Goal: Information Seeking & Learning: Stay updated

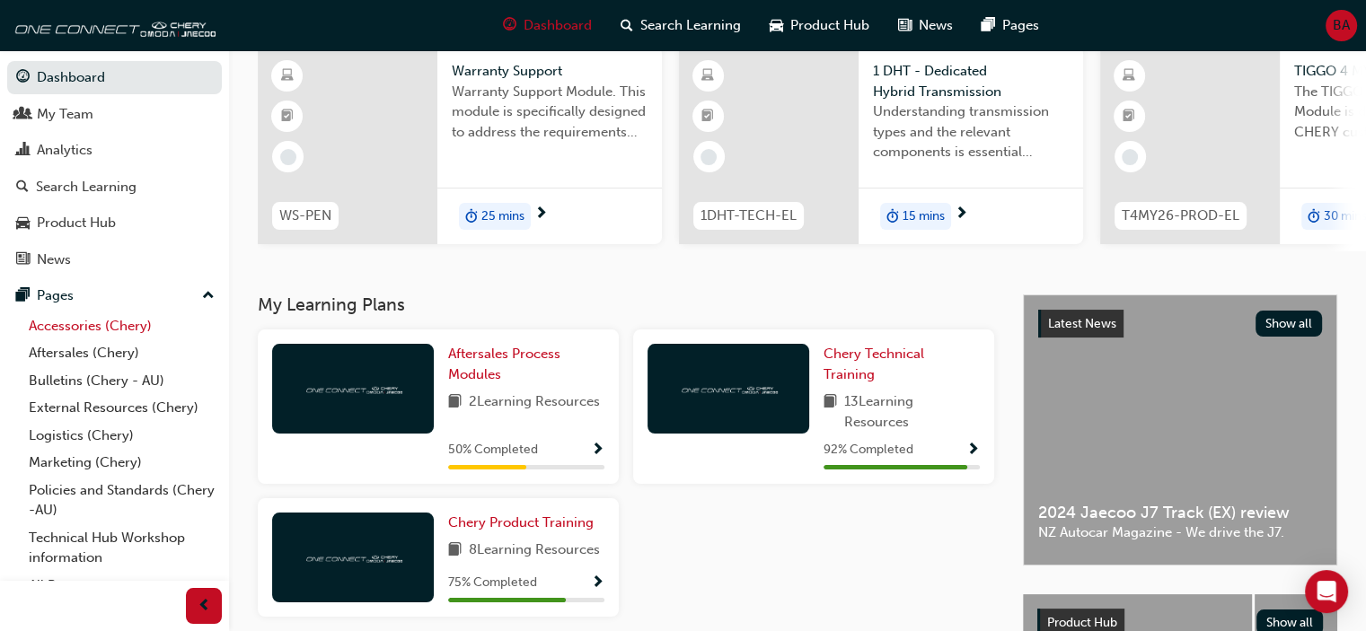
scroll to position [21, 0]
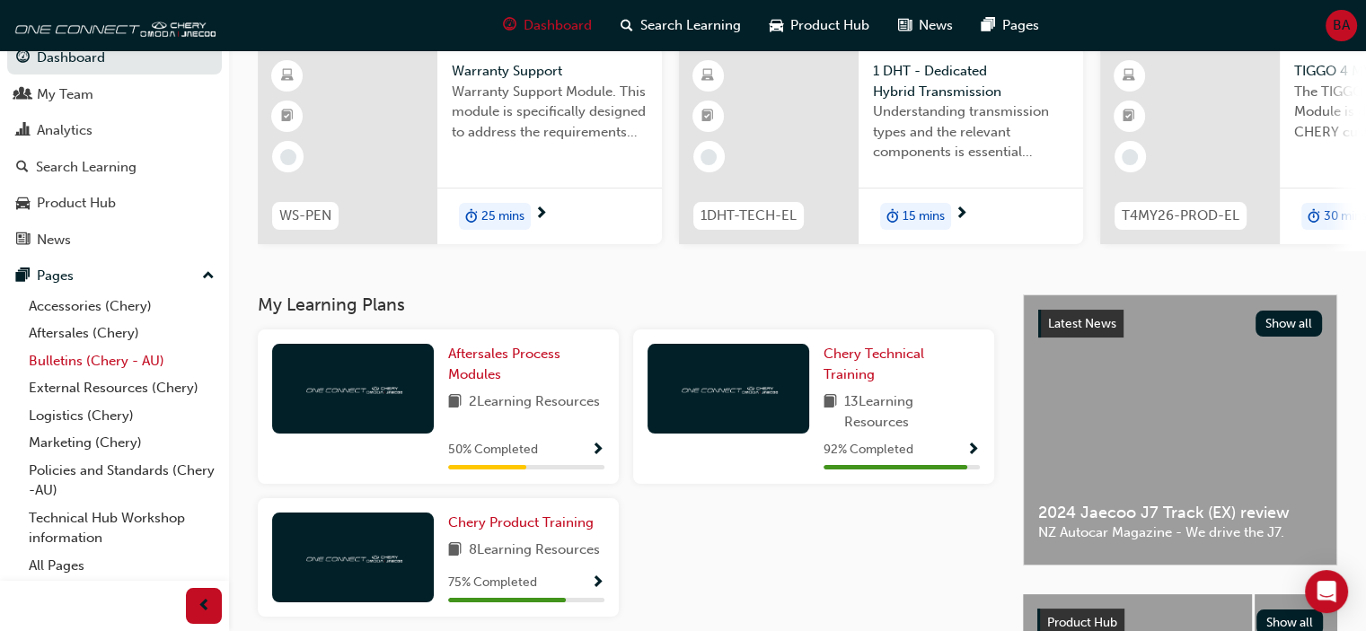
click at [86, 348] on link "Bulletins (Chery - AU)" at bounding box center [122, 362] width 200 height 28
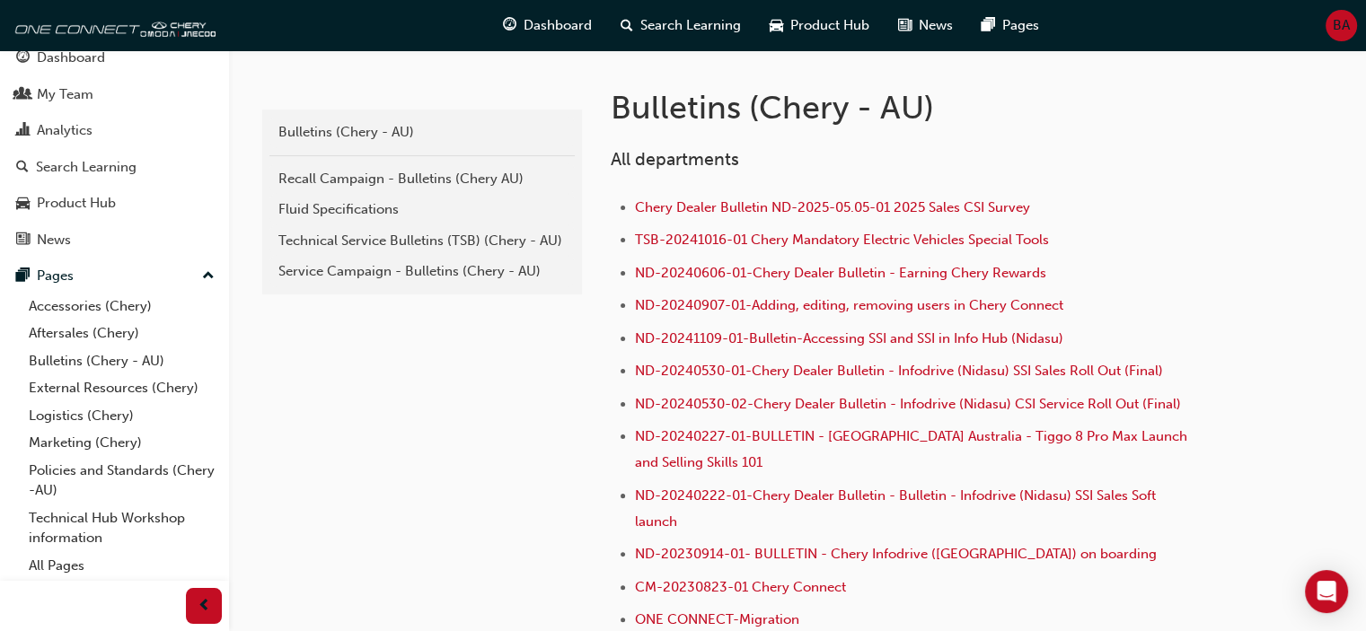
scroll to position [330, 0]
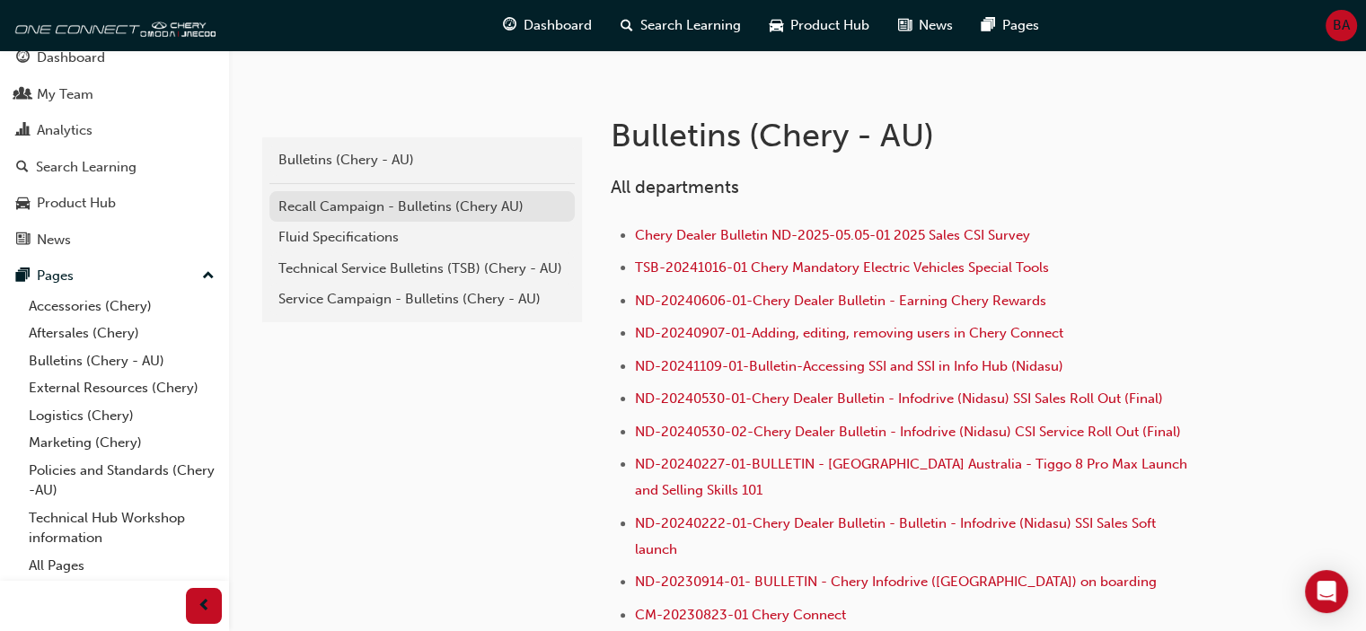
click at [363, 216] on link "Recall Campaign - Bulletins (Chery AU)" at bounding box center [421, 206] width 305 height 31
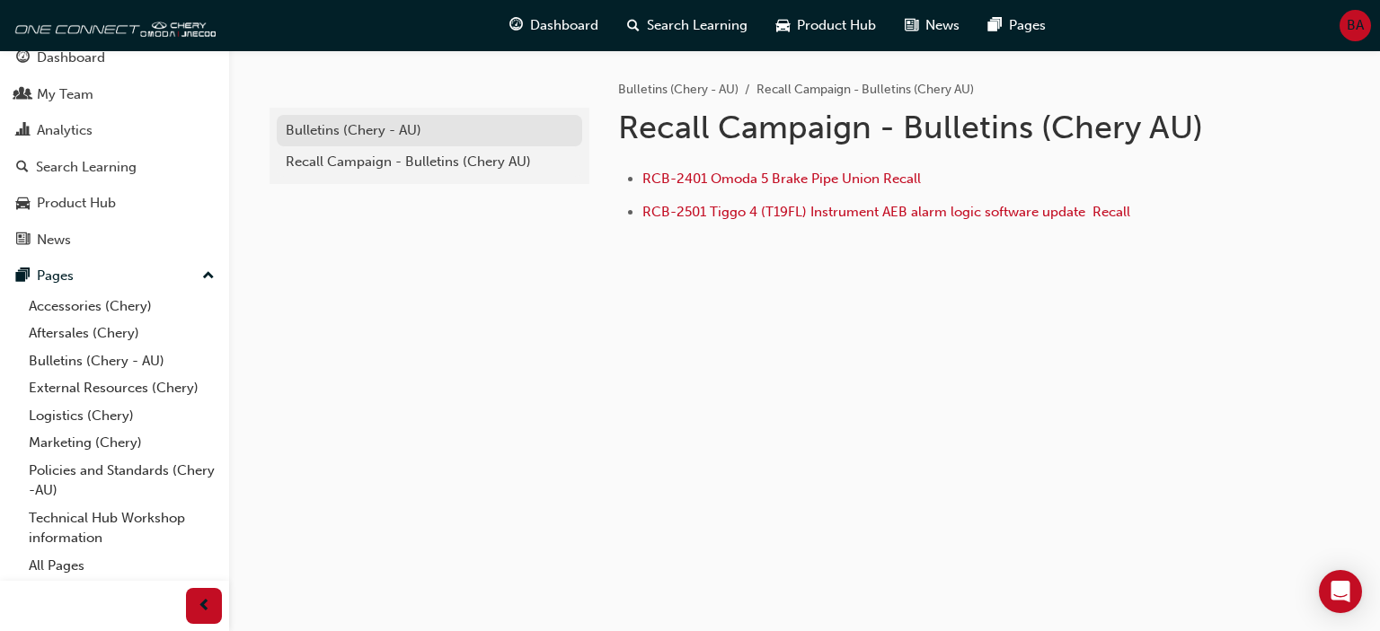
click at [364, 125] on div "Bulletins (Chery - AU)" at bounding box center [429, 130] width 287 height 21
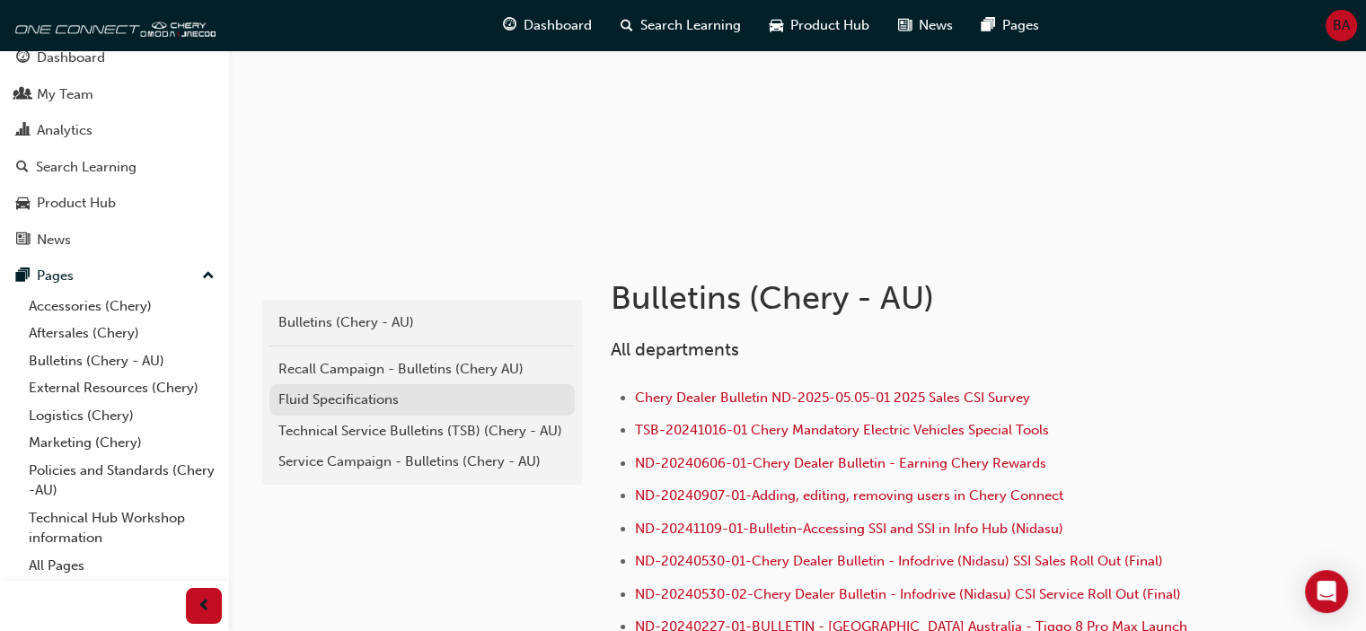
scroll to position [165, 0]
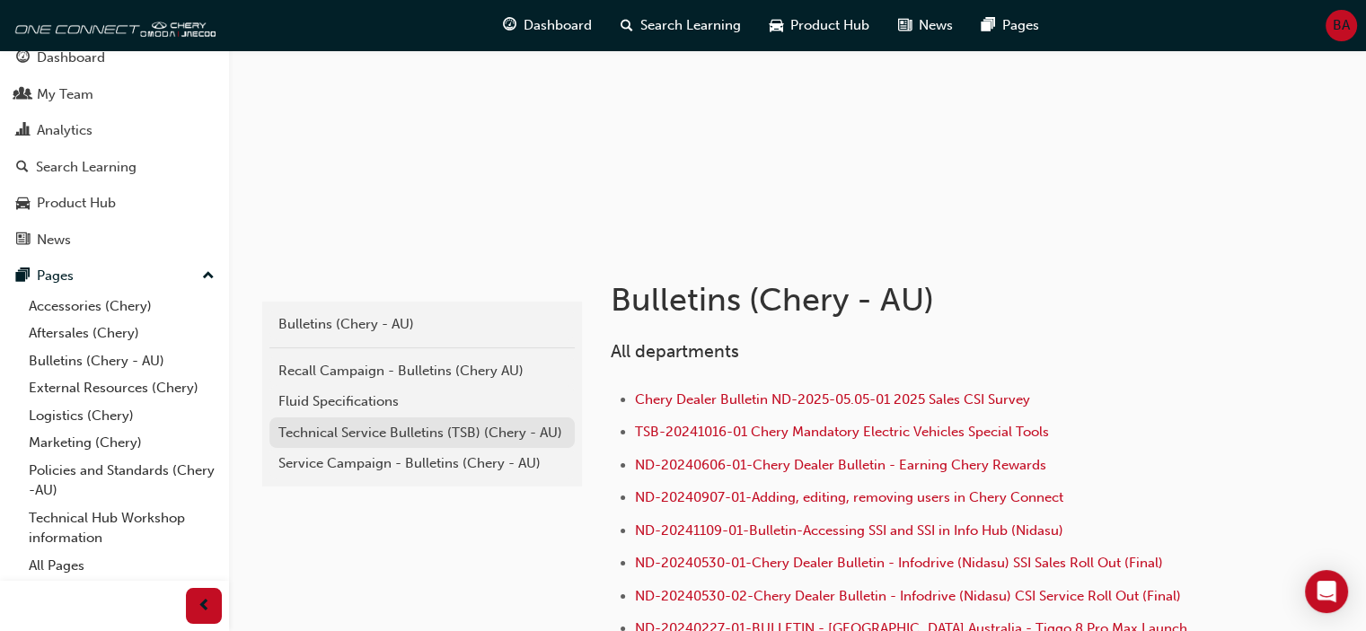
click at [338, 438] on div "Technical Service Bulletins (TSB) (Chery - AU)" at bounding box center [421, 433] width 287 height 21
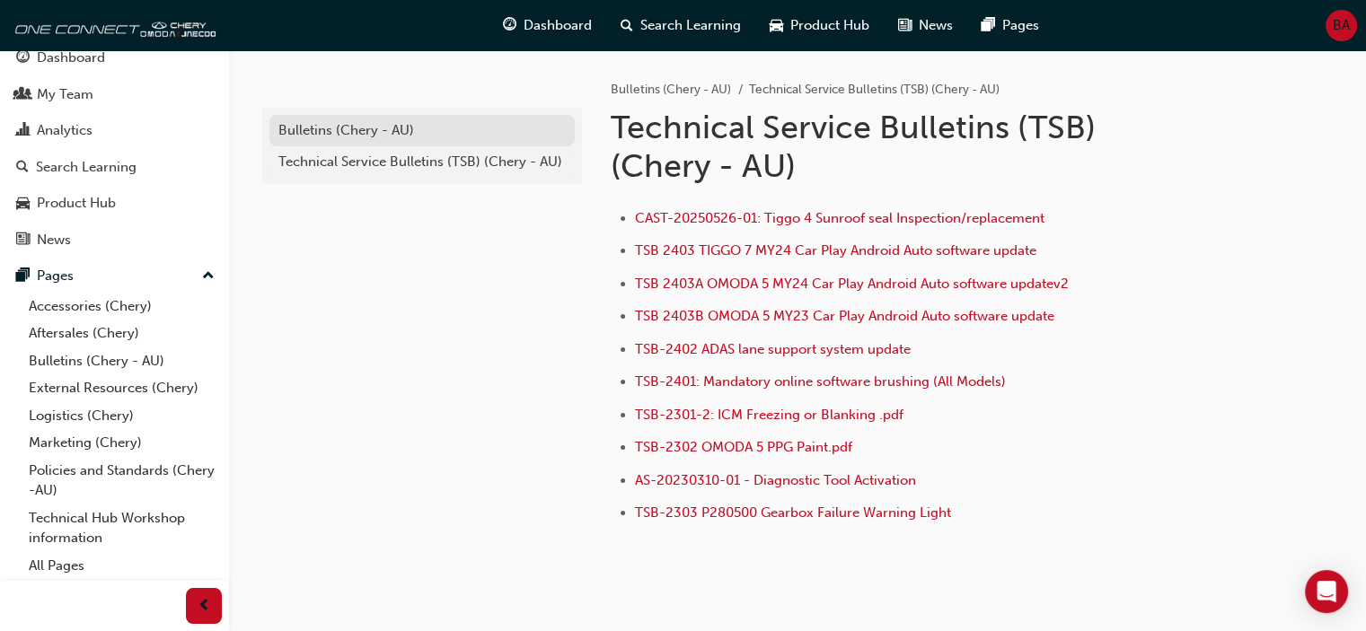
click at [433, 135] on div "Bulletins (Chery - AU)" at bounding box center [421, 130] width 287 height 21
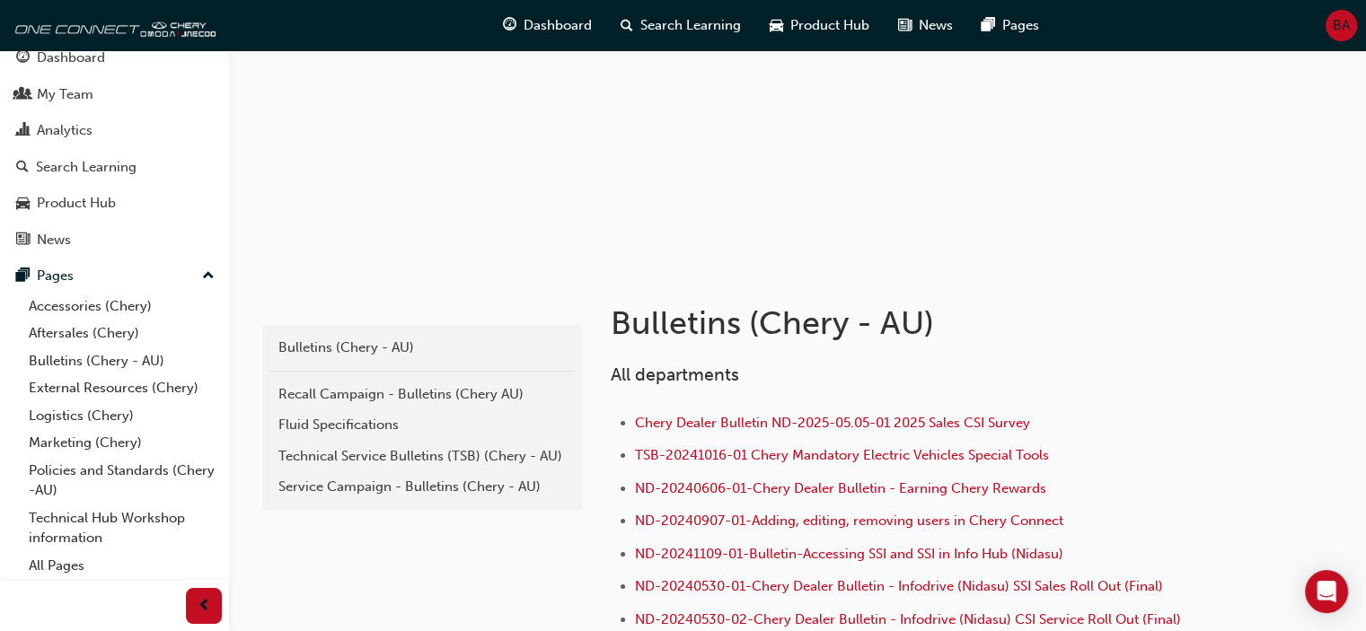
scroll to position [137, 0]
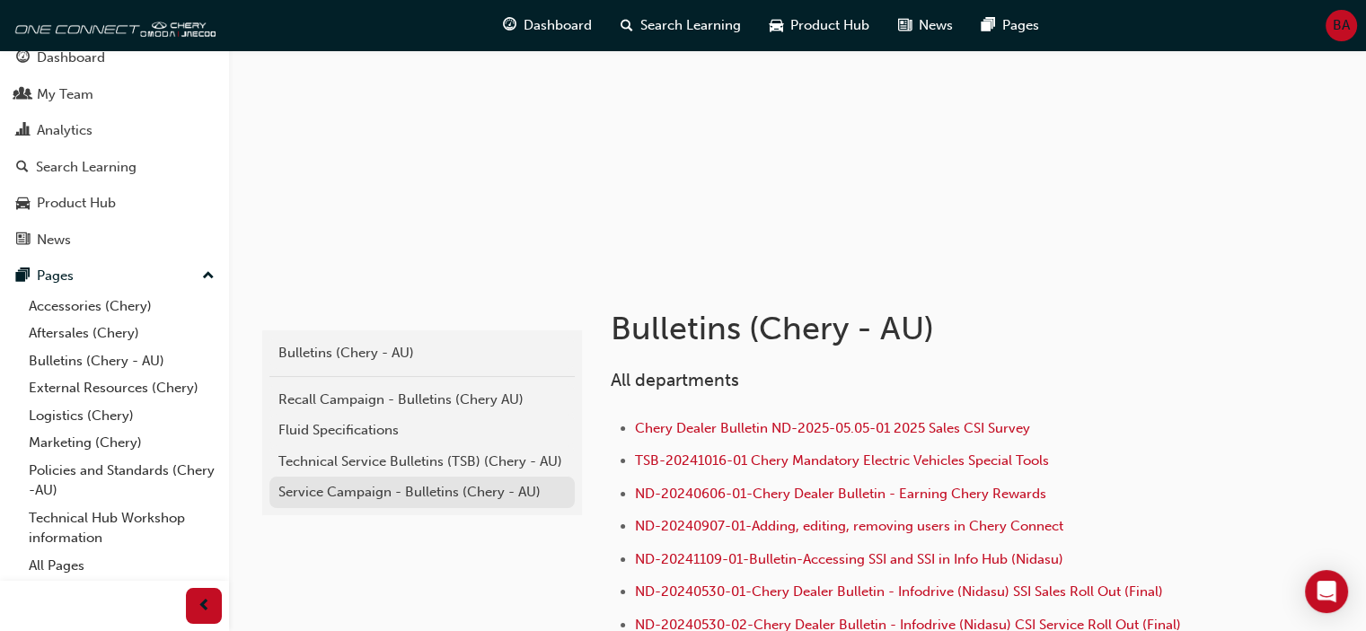
click at [467, 491] on div "Service Campaign - Bulletins (Chery - AU)" at bounding box center [421, 492] width 287 height 21
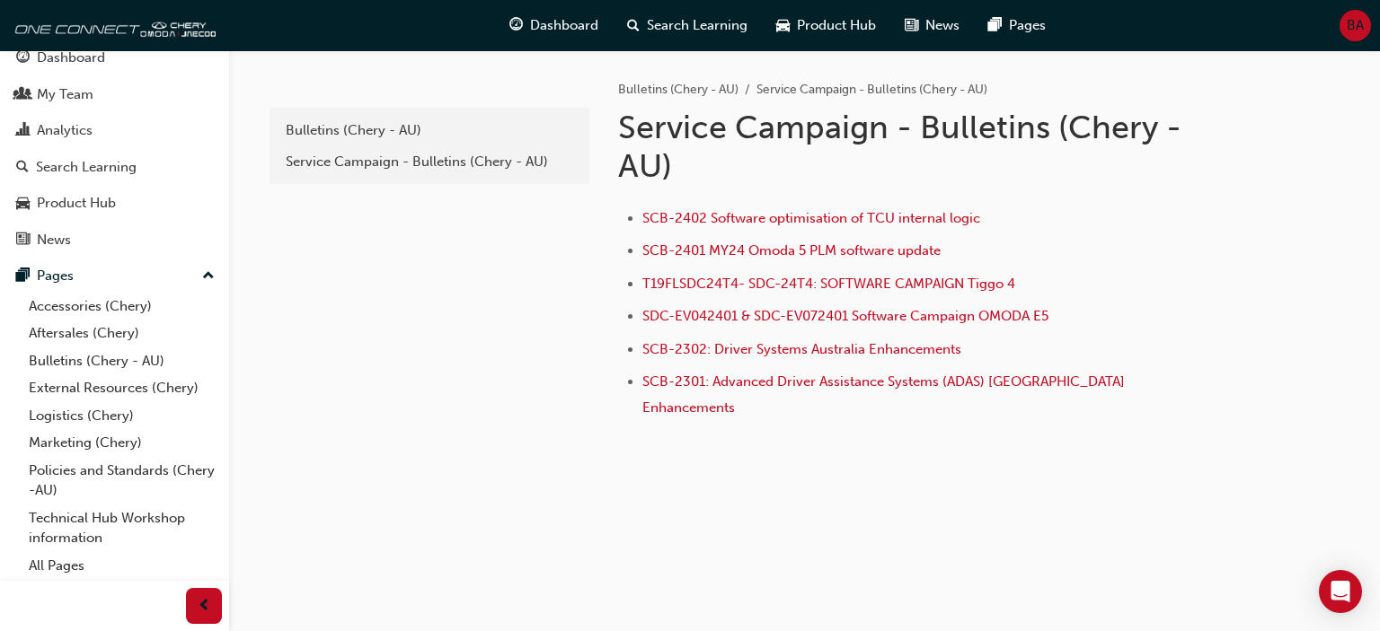
click at [368, 112] on div "Bulletins (Chery - AU) Service Campaign - Bulletins (Chery - AU)" at bounding box center [429, 146] width 320 height 76
click at [363, 126] on div "Bulletins (Chery - AU)" at bounding box center [429, 130] width 287 height 21
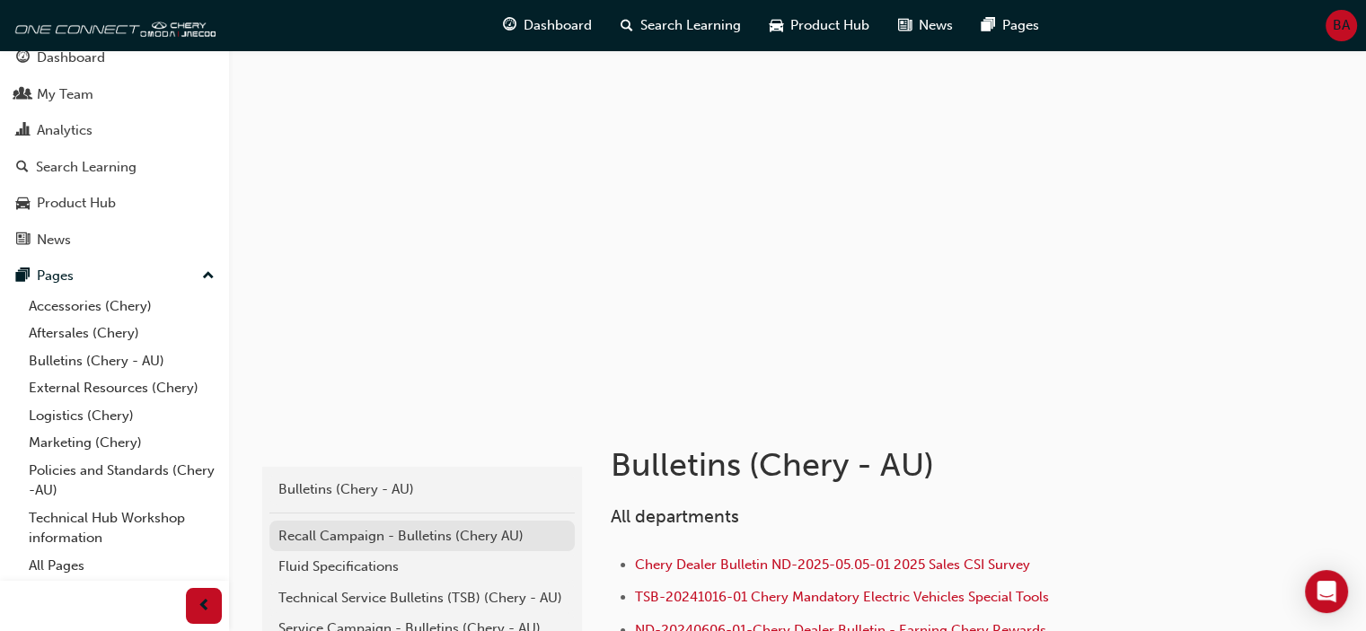
click at [402, 529] on div "Recall Campaign - Bulletins (Chery AU)" at bounding box center [421, 536] width 287 height 21
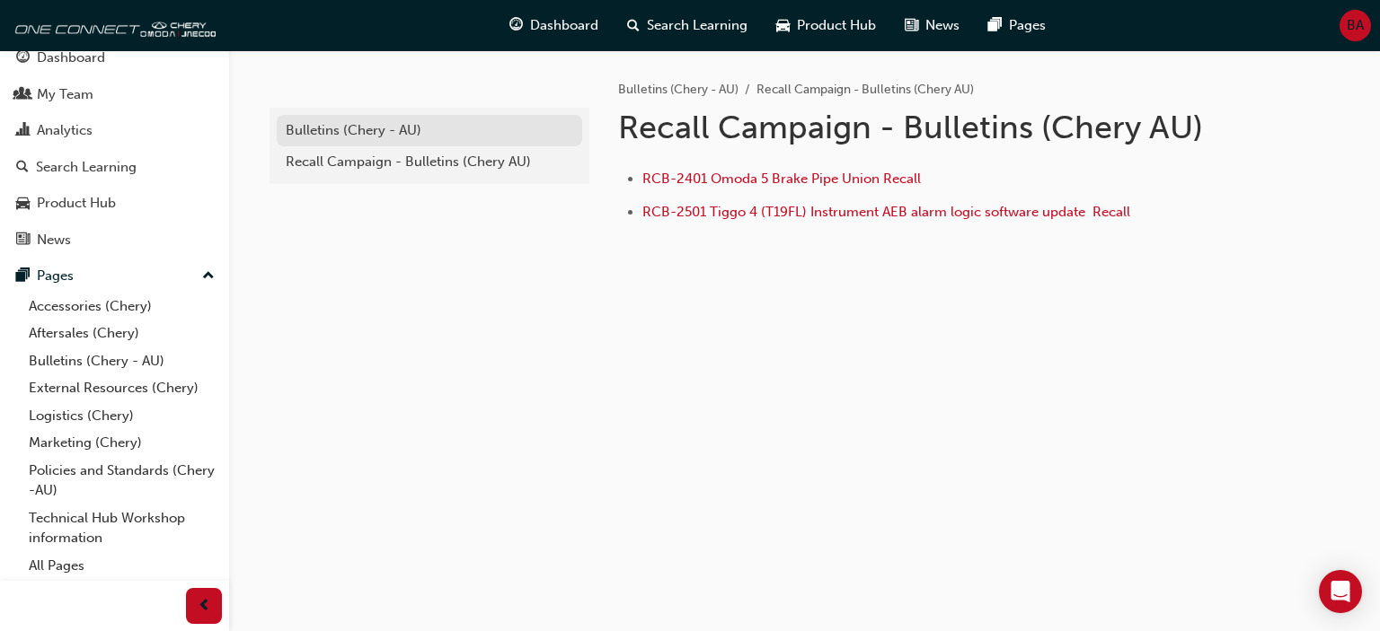
click at [378, 141] on link "Bulletins (Chery - AU)" at bounding box center [429, 130] width 305 height 31
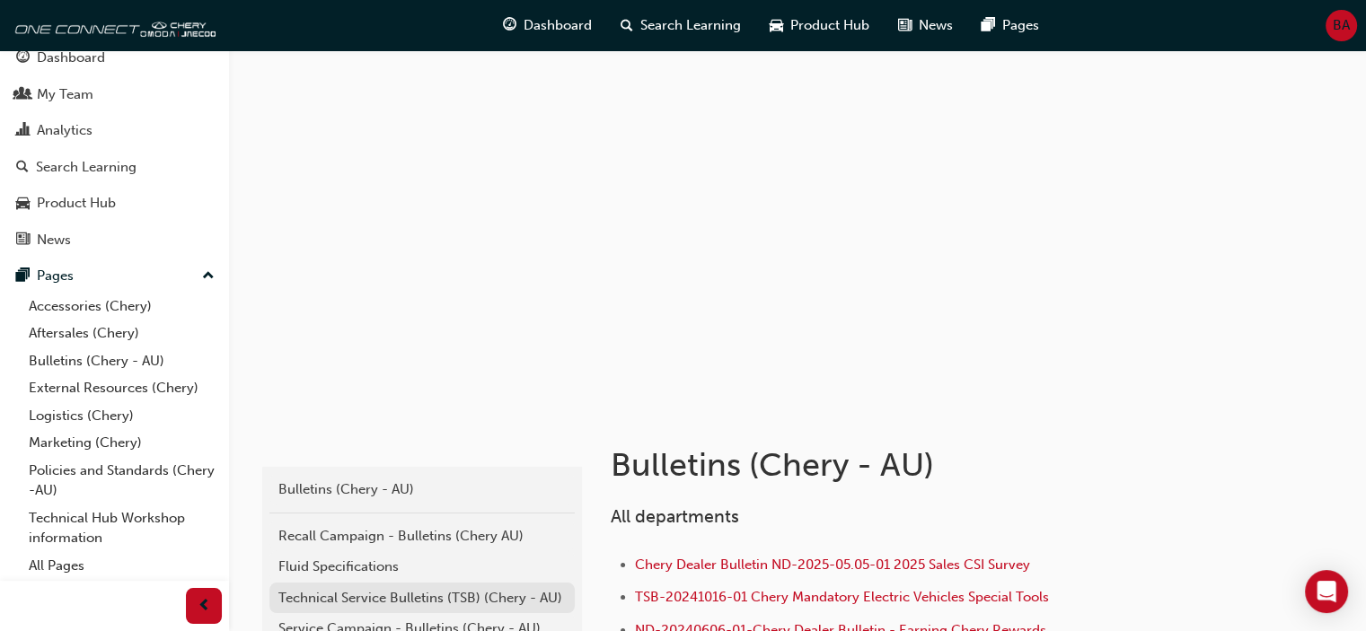
click at [341, 603] on div "Technical Service Bulletins (TSB) (Chery - AU)" at bounding box center [421, 598] width 287 height 21
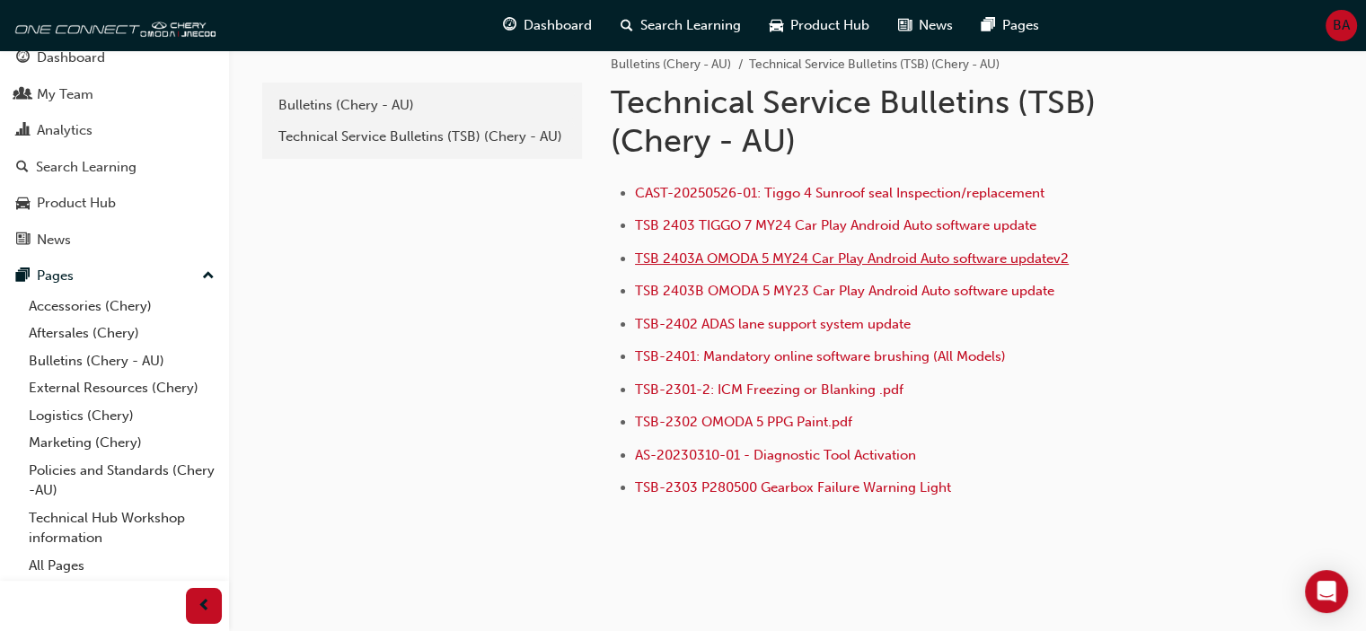
scroll to position [25, 0]
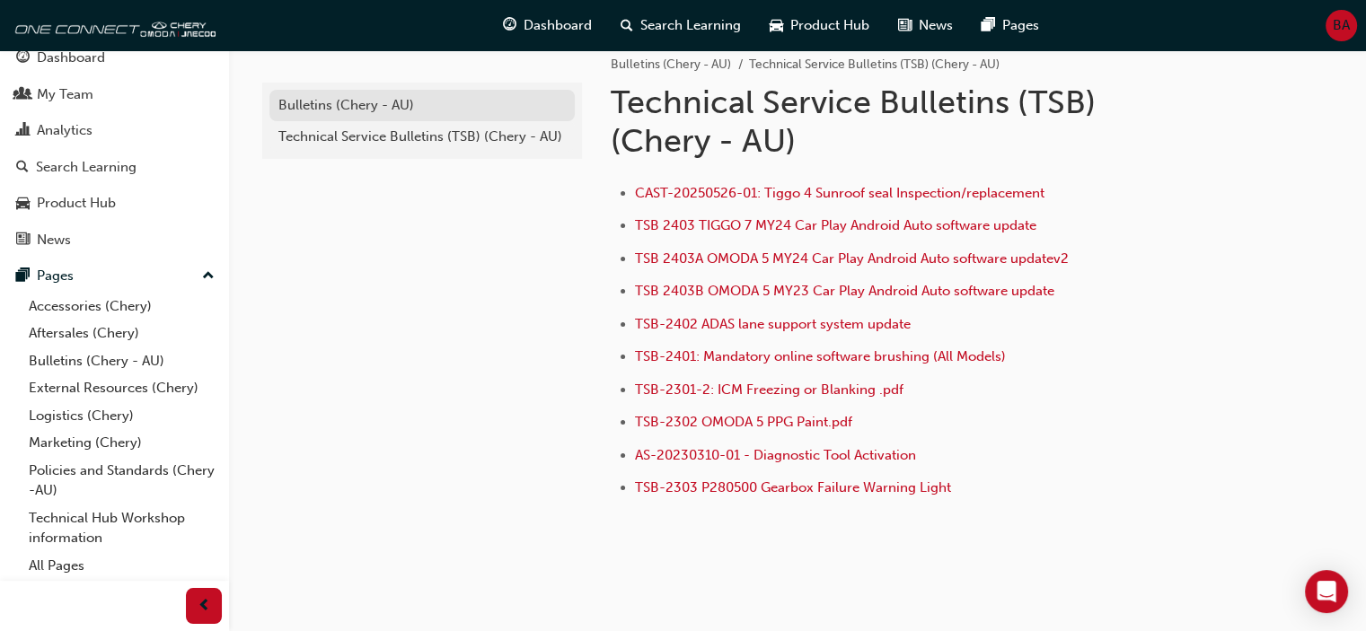
click at [397, 99] on div "Bulletins (Chery - AU)" at bounding box center [421, 105] width 287 height 21
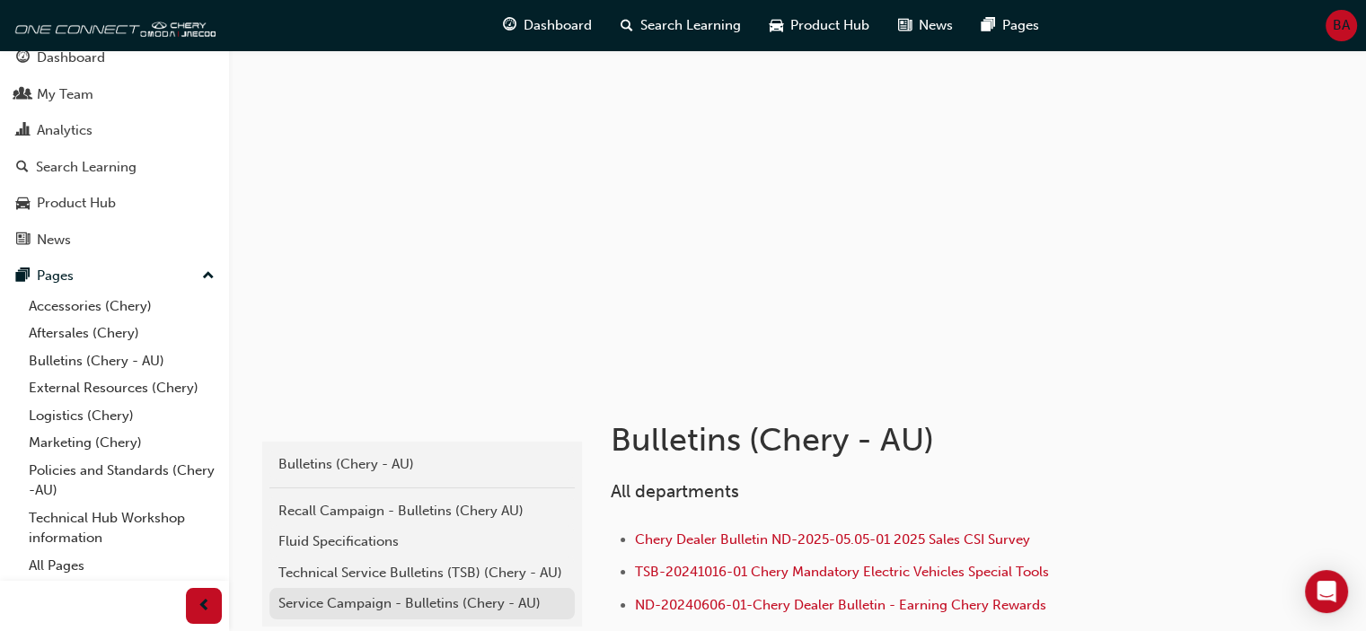
click at [456, 600] on div "Service Campaign - Bulletins (Chery - AU)" at bounding box center [421, 604] width 287 height 21
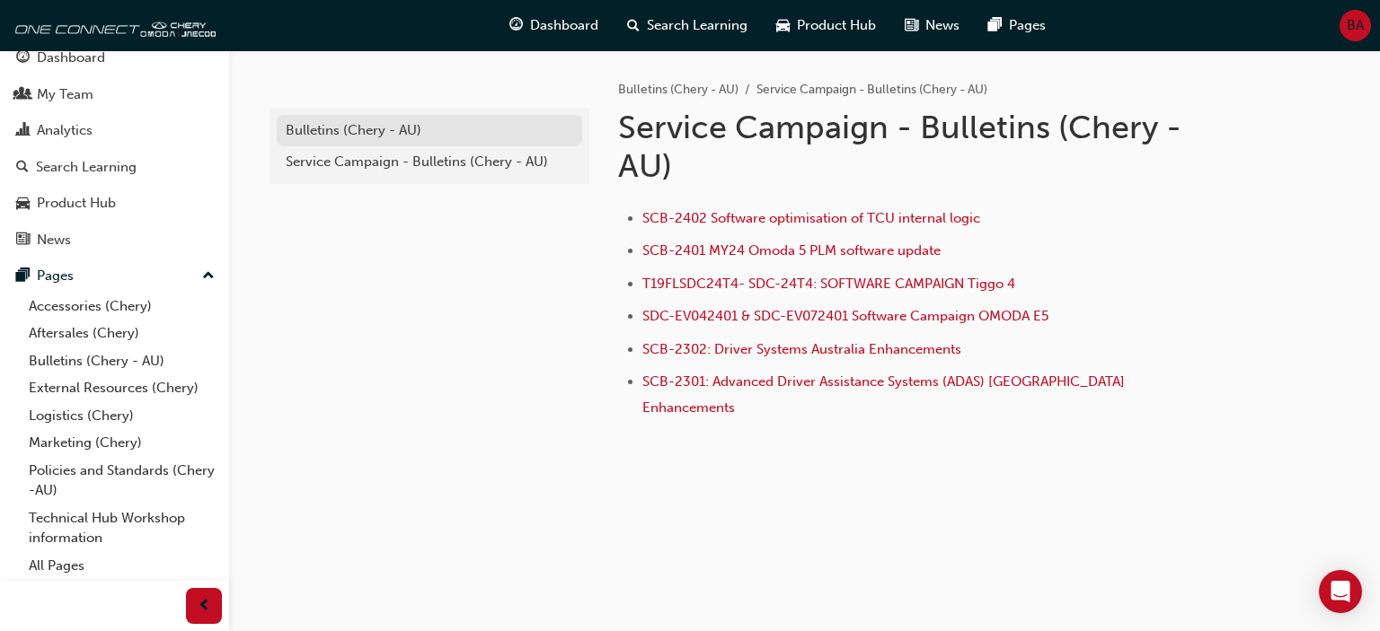
click at [347, 115] on link "Bulletins (Chery - AU)" at bounding box center [429, 130] width 305 height 31
